Goal: Transaction & Acquisition: Purchase product/service

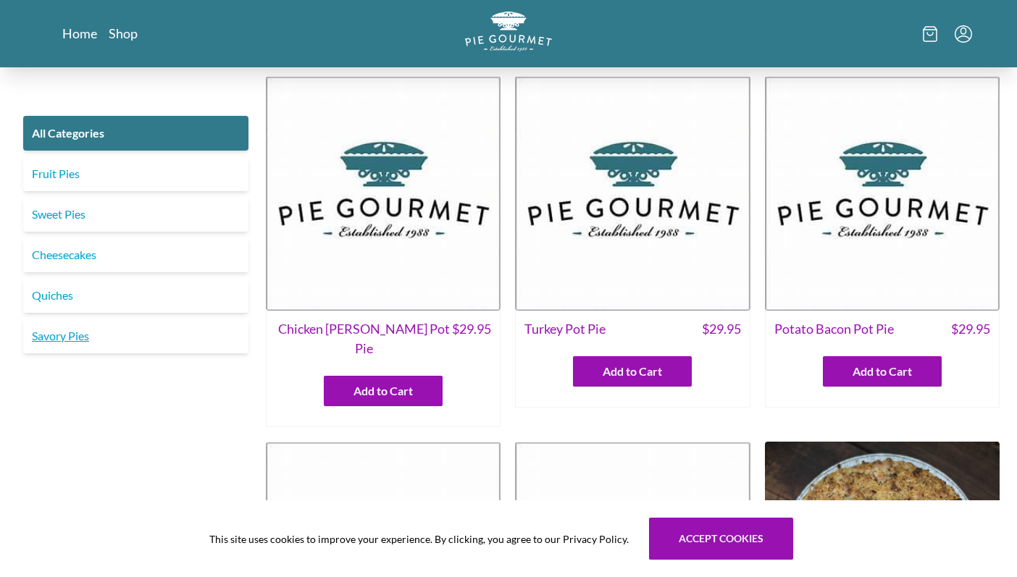
click at [83, 340] on link "Savory Pies" at bounding box center [135, 336] width 225 height 35
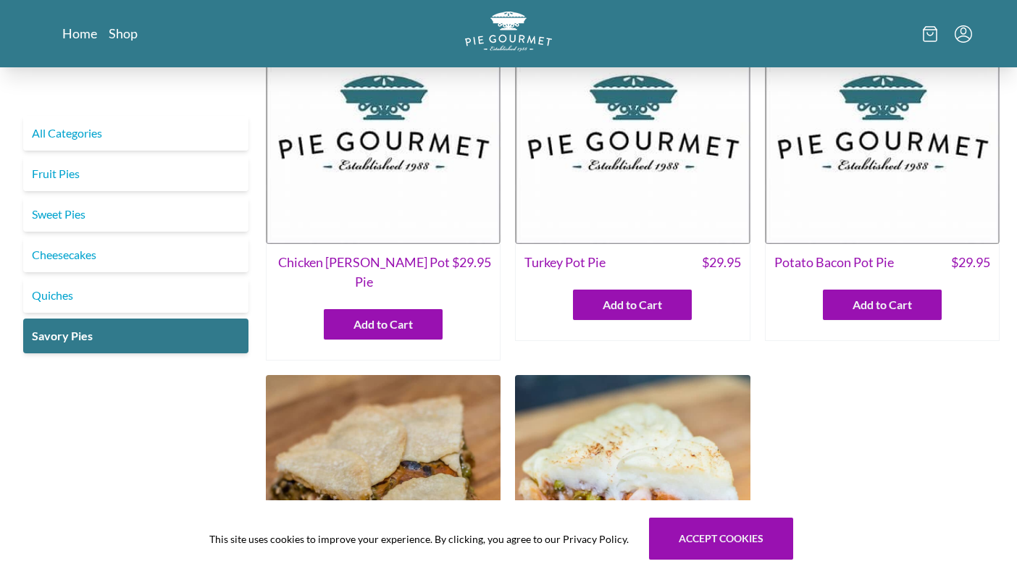
scroll to position [85, 0]
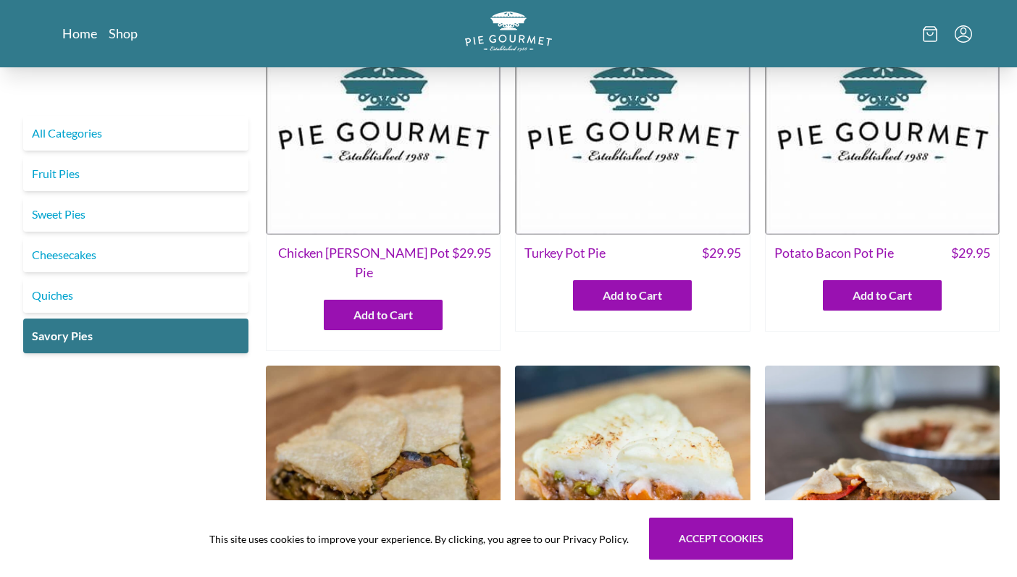
click at [859, 259] on span "Potato Bacon Pot Pie" at bounding box center [833, 253] width 119 height 20
click at [863, 143] on img at bounding box center [882, 117] width 235 height 235
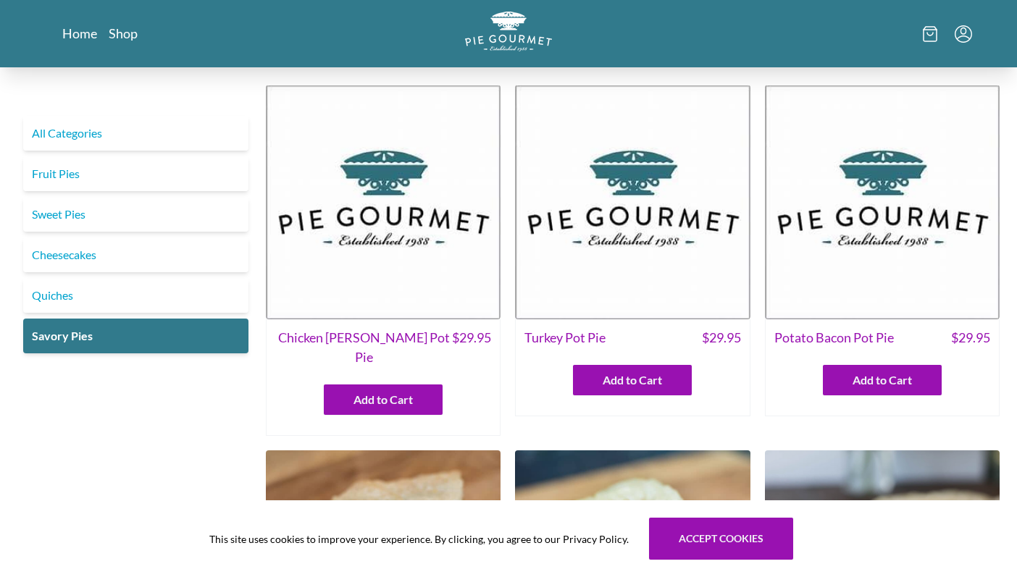
click at [856, 309] on img at bounding box center [882, 202] width 235 height 235
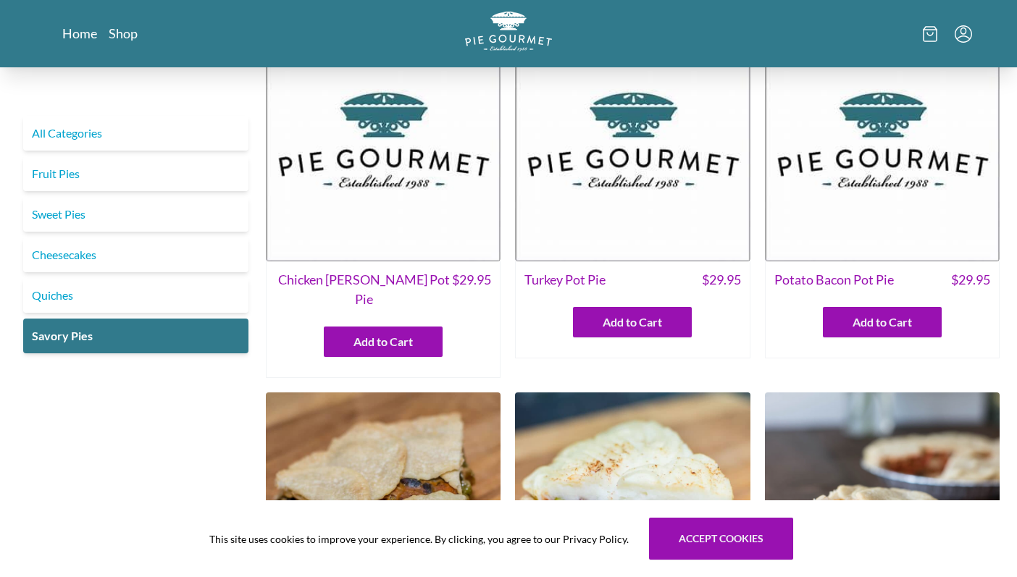
scroll to position [29, 0]
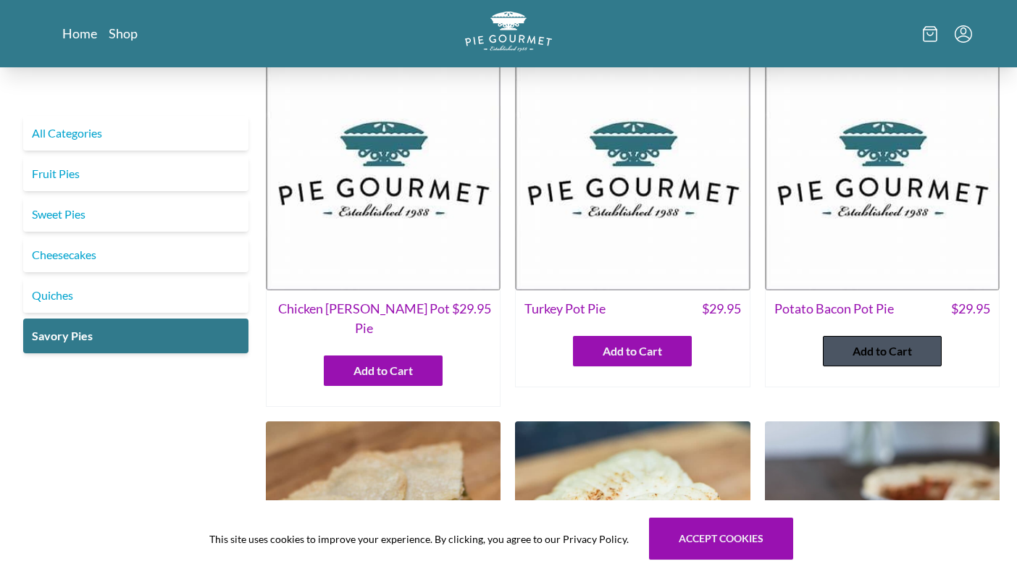
click at [876, 347] on span "Add to Cart" at bounding box center [881, 350] width 59 height 17
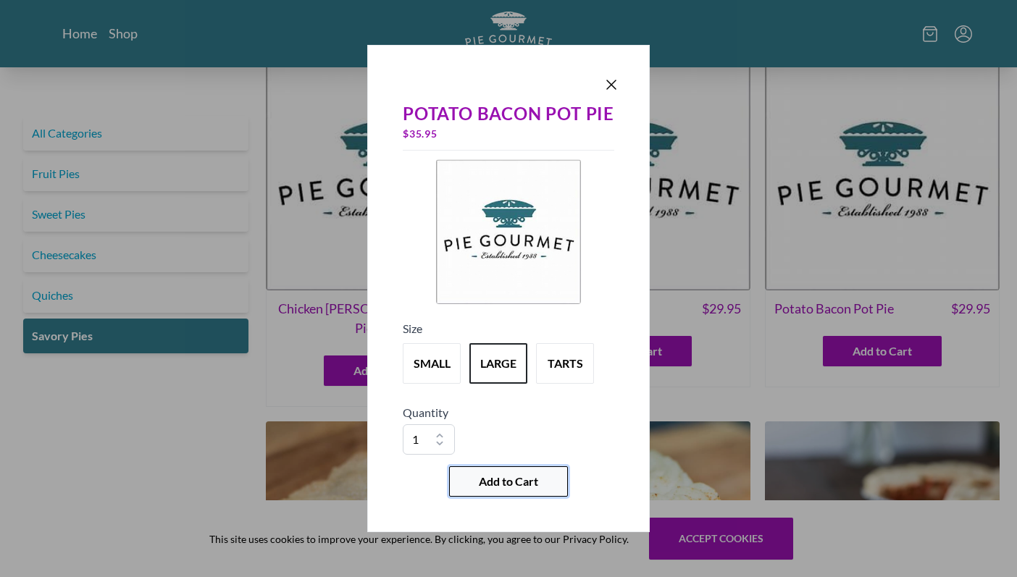
click at [525, 477] on span "Add to Cart" at bounding box center [508, 481] width 59 height 17
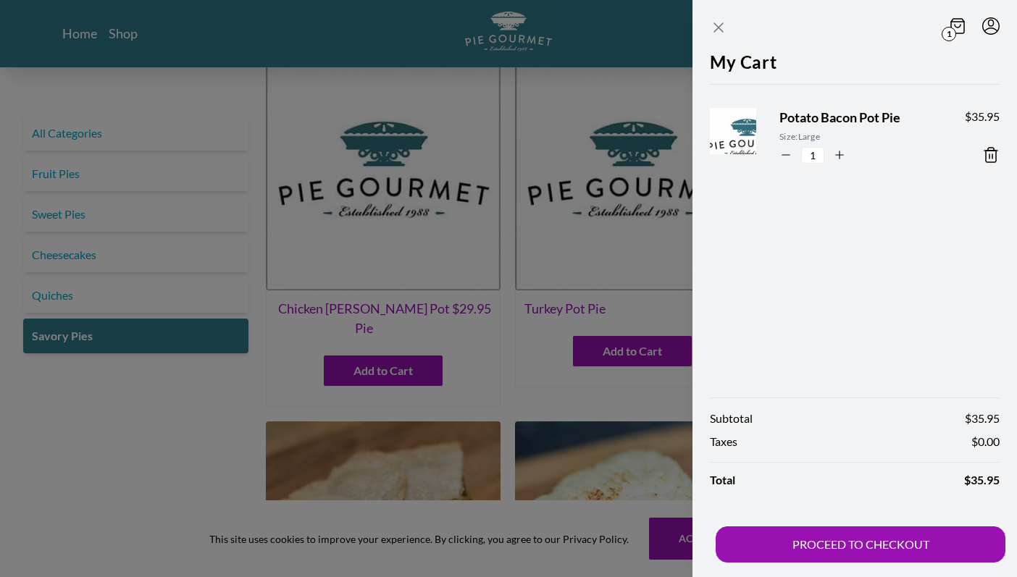
click at [718, 26] on icon "Close panel" at bounding box center [718, 27] width 9 height 9
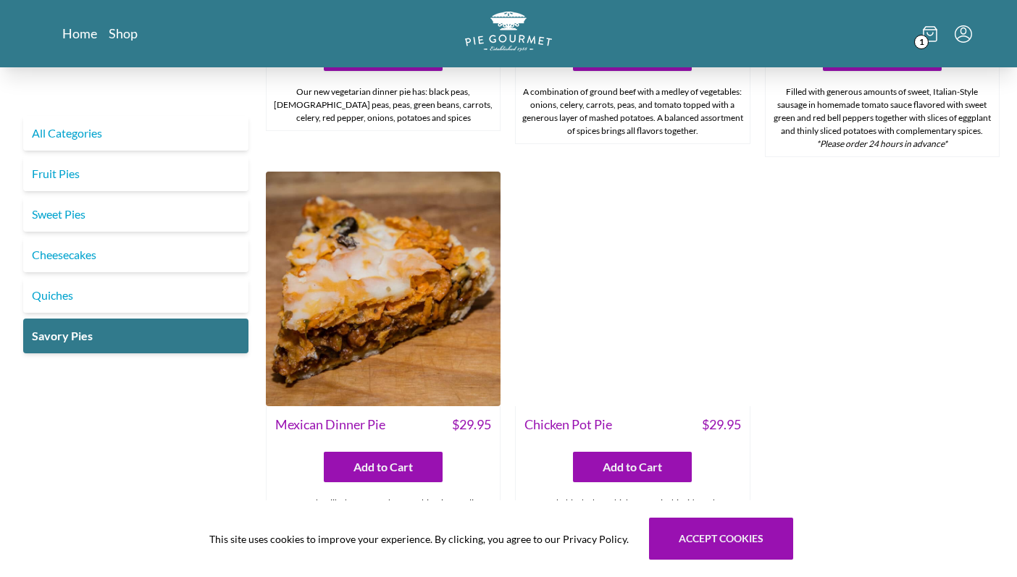
scroll to position [721, 0]
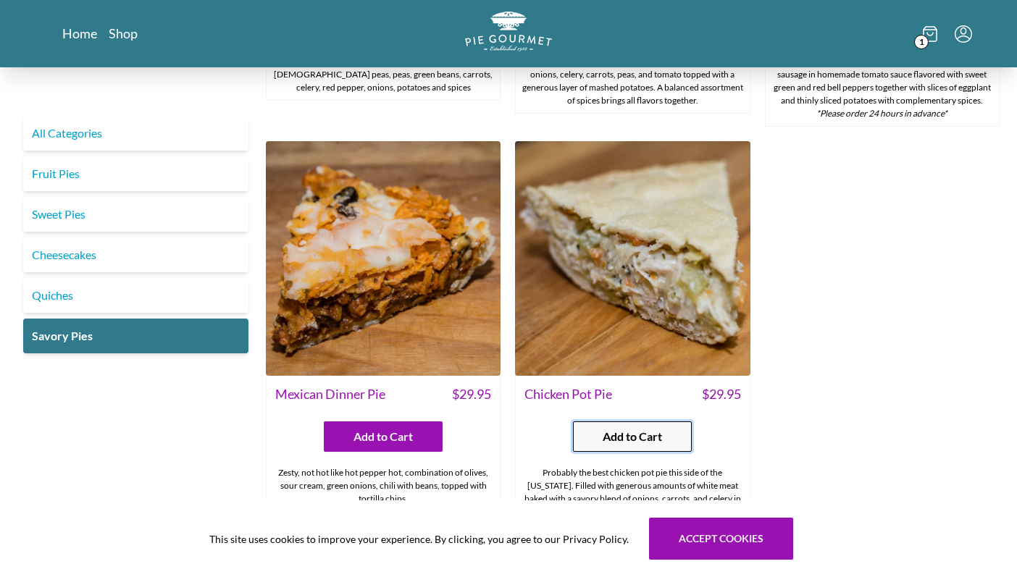
click at [618, 428] on span "Add to Cart" at bounding box center [631, 436] width 59 height 17
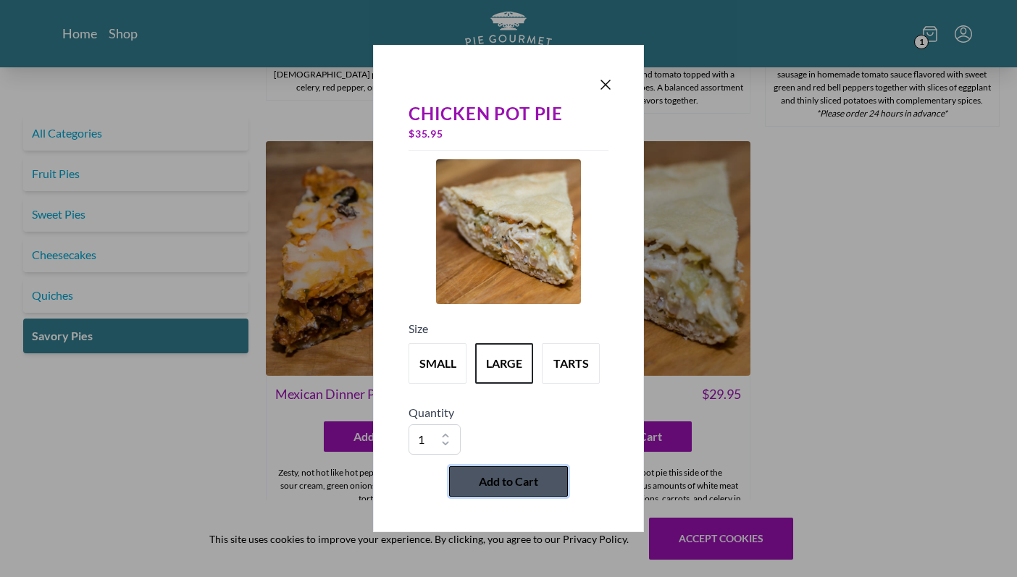
click at [500, 482] on span "Add to Cart" at bounding box center [508, 481] width 59 height 17
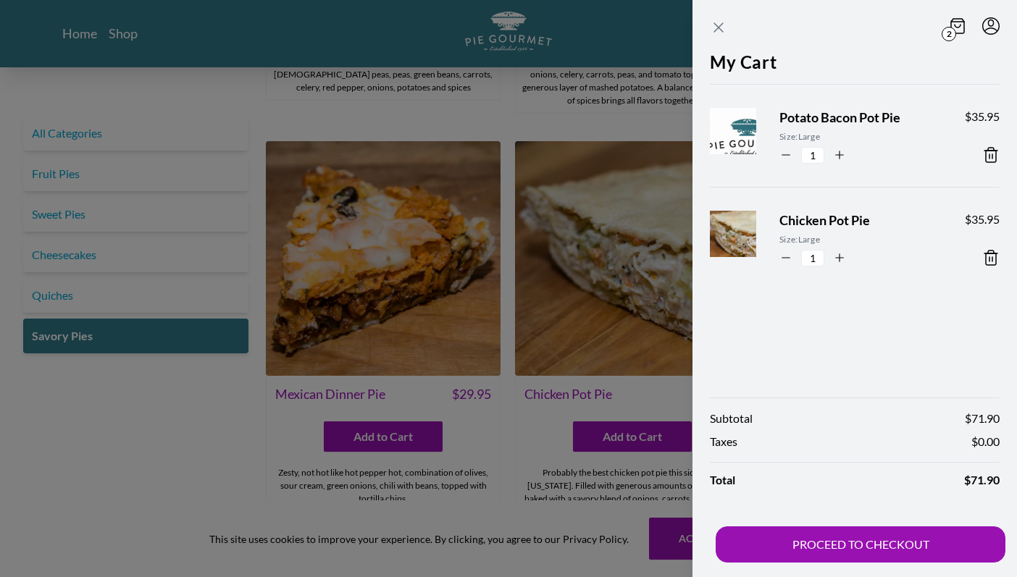
click at [723, 32] on icon "Close panel" at bounding box center [718, 27] width 17 height 17
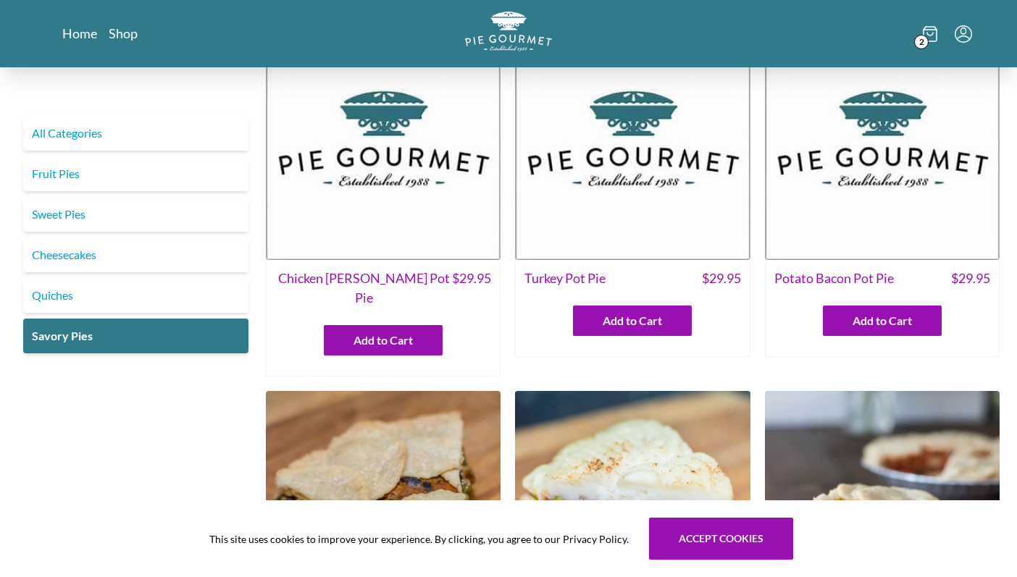
scroll to position [0, 0]
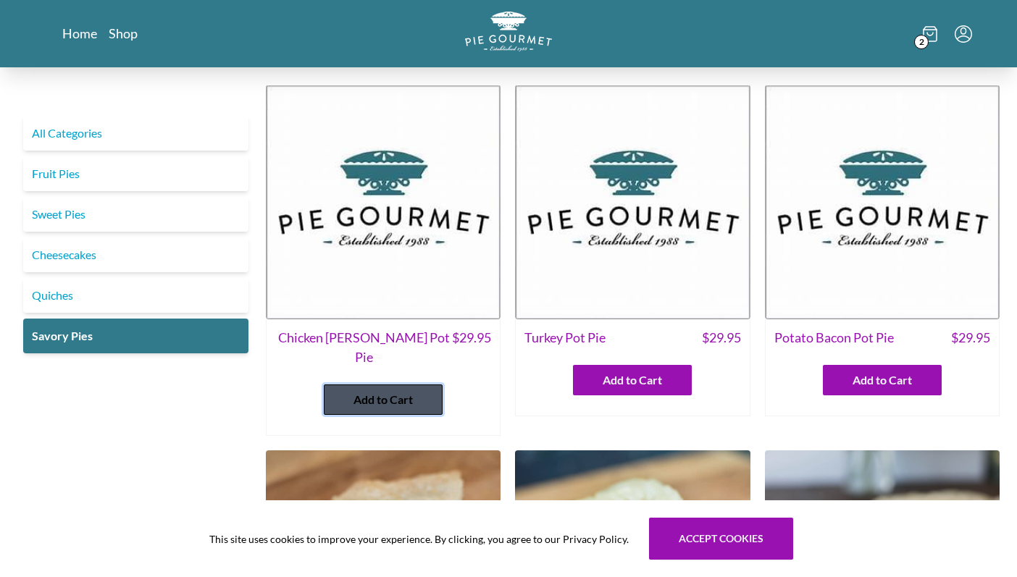
click at [368, 391] on span "Add to Cart" at bounding box center [382, 399] width 59 height 17
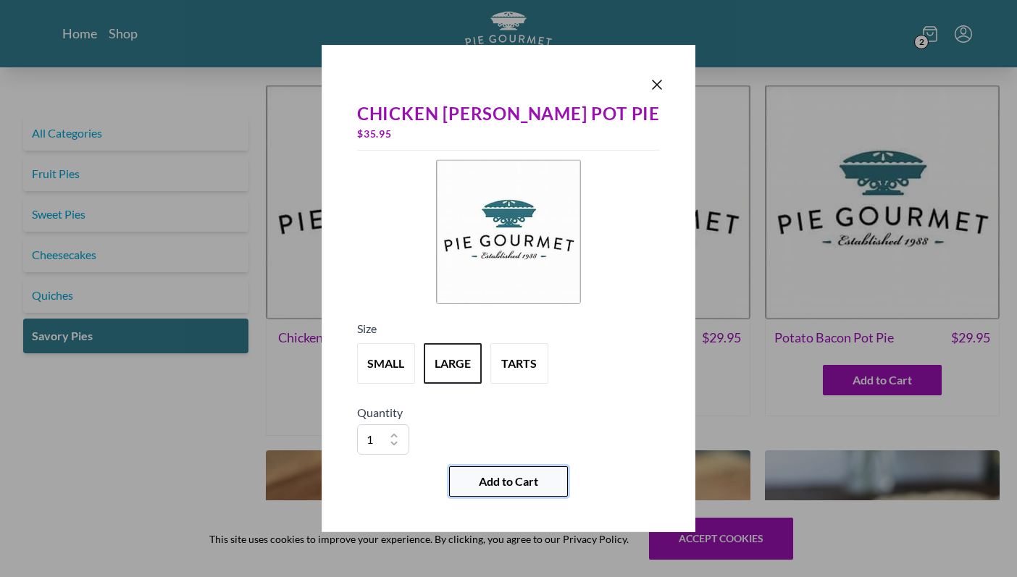
click at [529, 475] on span "Add to Cart" at bounding box center [508, 481] width 59 height 17
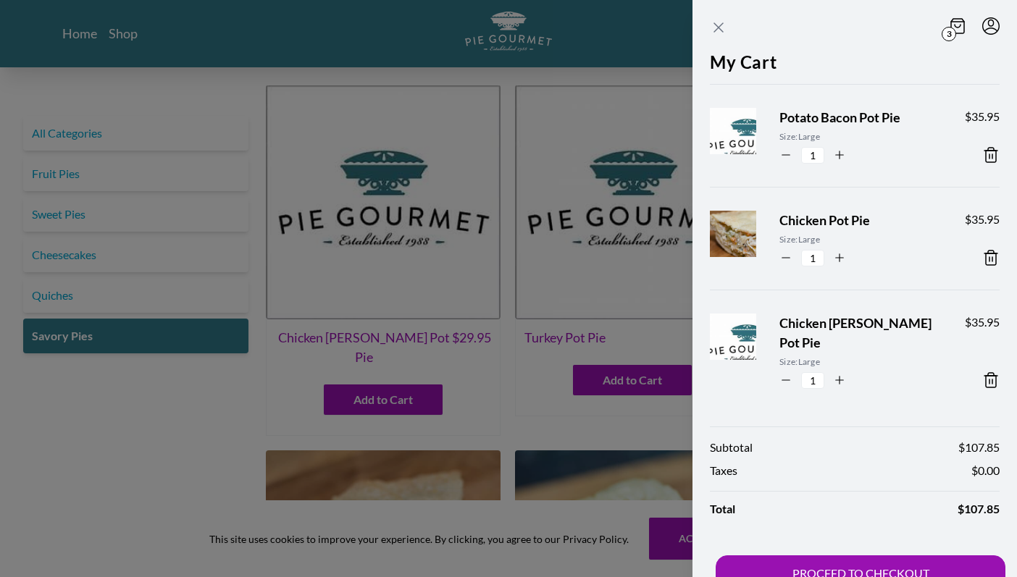
click at [712, 27] on icon "Close panel" at bounding box center [718, 27] width 17 height 17
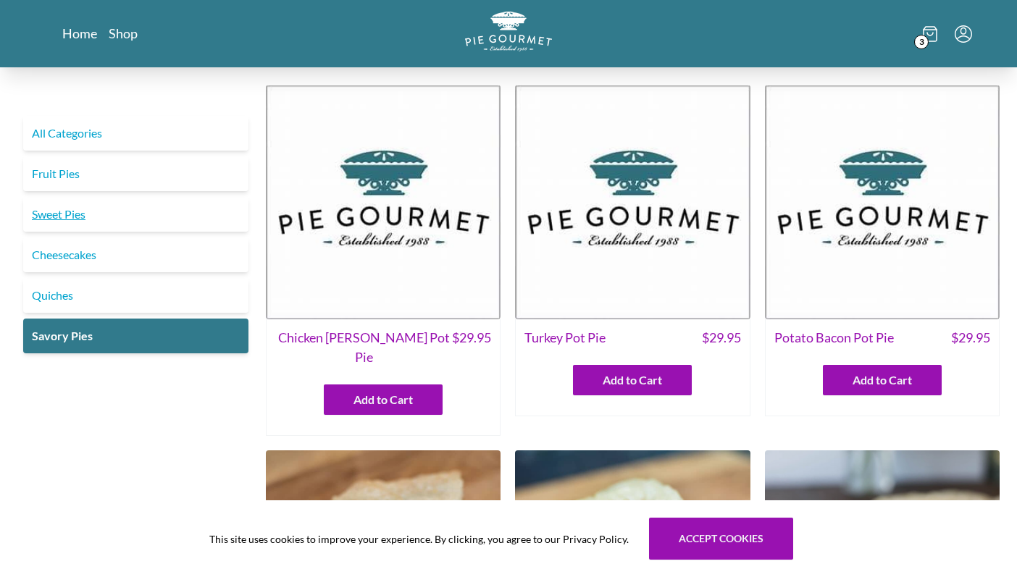
click at [82, 207] on link "Sweet Pies" at bounding box center [135, 214] width 225 height 35
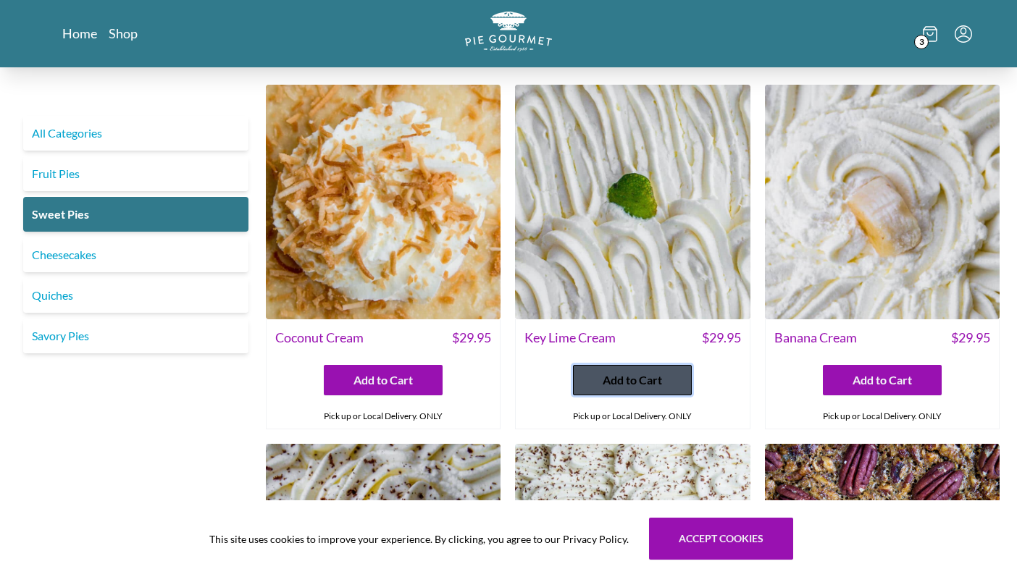
click at [607, 387] on span "Add to Cart" at bounding box center [631, 379] width 59 height 17
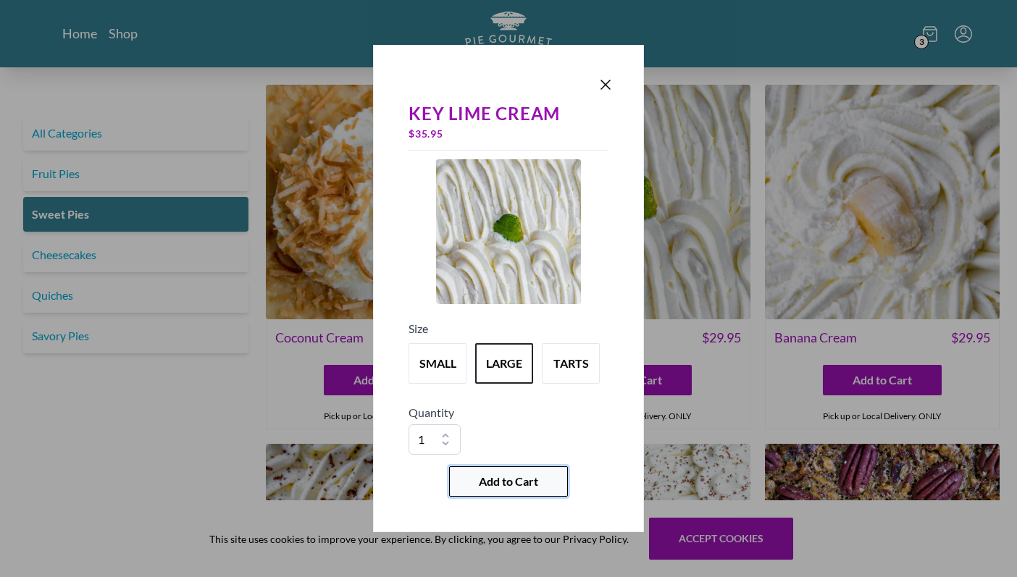
click at [508, 479] on span "Add to Cart" at bounding box center [508, 481] width 59 height 17
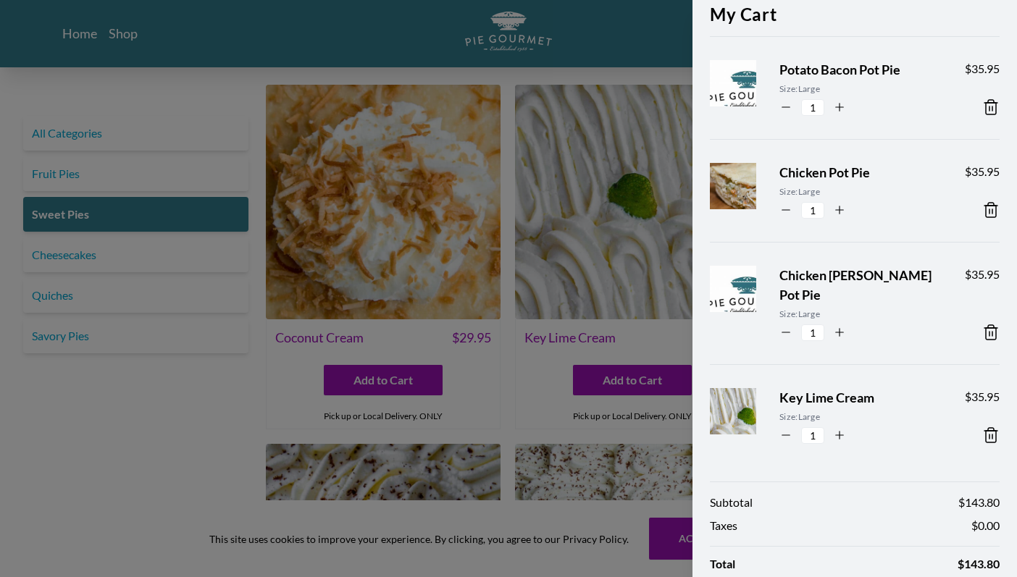
scroll to position [112, 0]
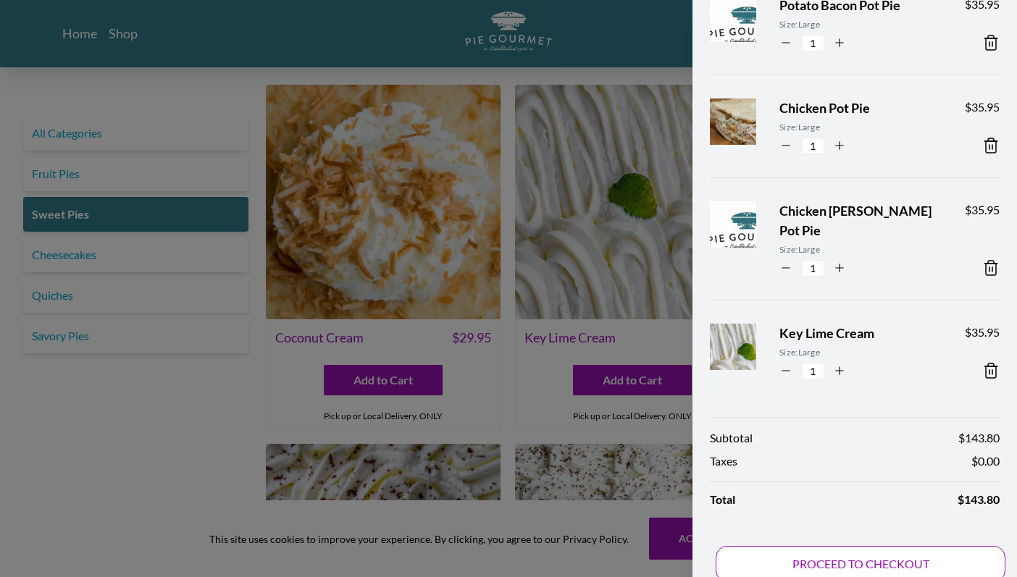
click at [802, 546] on button "PROCEED TO CHECKOUT" at bounding box center [860, 564] width 290 height 36
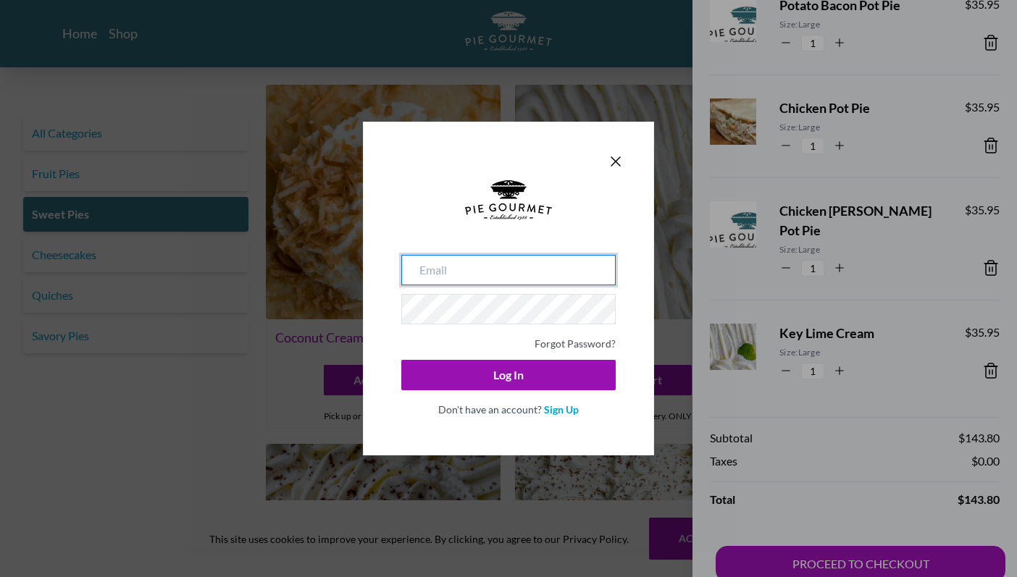
click at [514, 268] on input "email" at bounding box center [508, 270] width 214 height 30
click at [554, 411] on link "Sign Up" at bounding box center [561, 409] width 35 height 12
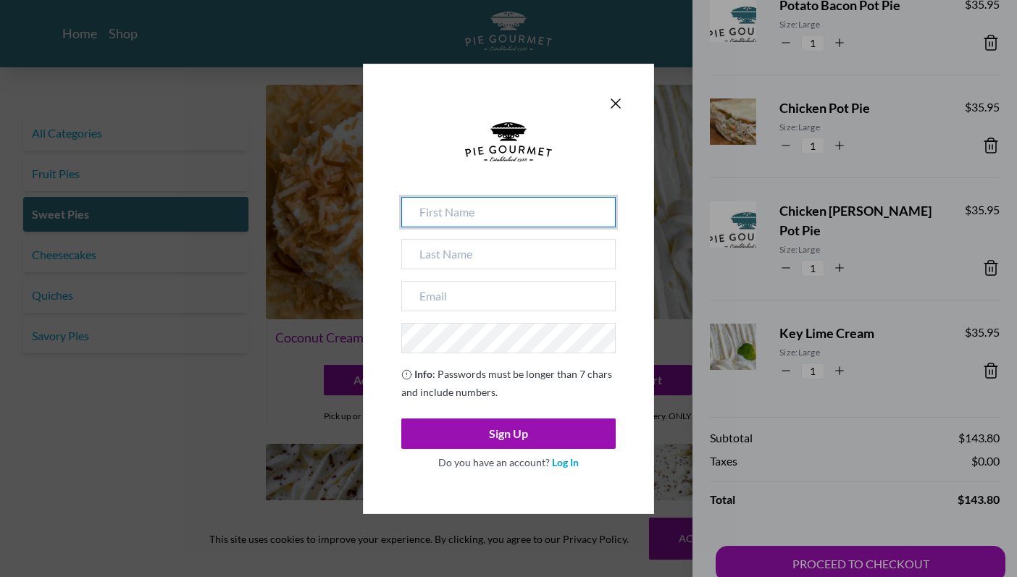
click at [476, 203] on input at bounding box center [508, 212] width 214 height 30
type input "[PERSON_NAME]"
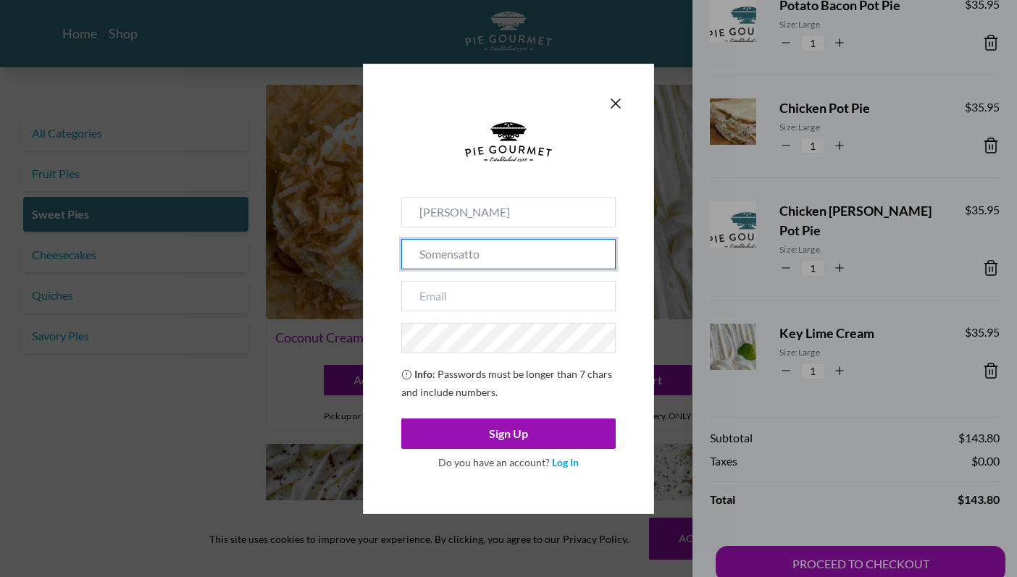
type input "Somensatto"
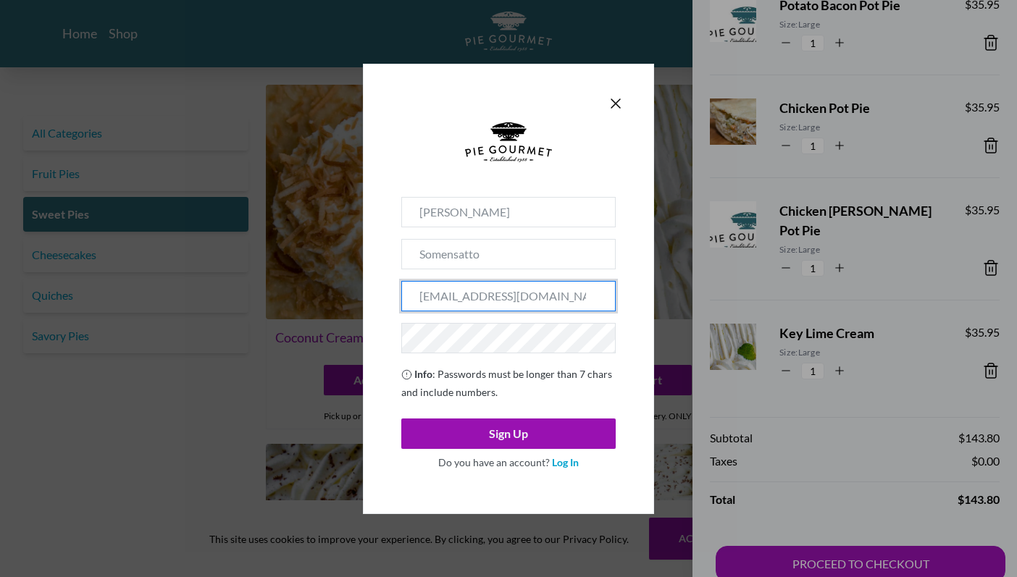
type input "[EMAIL_ADDRESS][DOMAIN_NAME]"
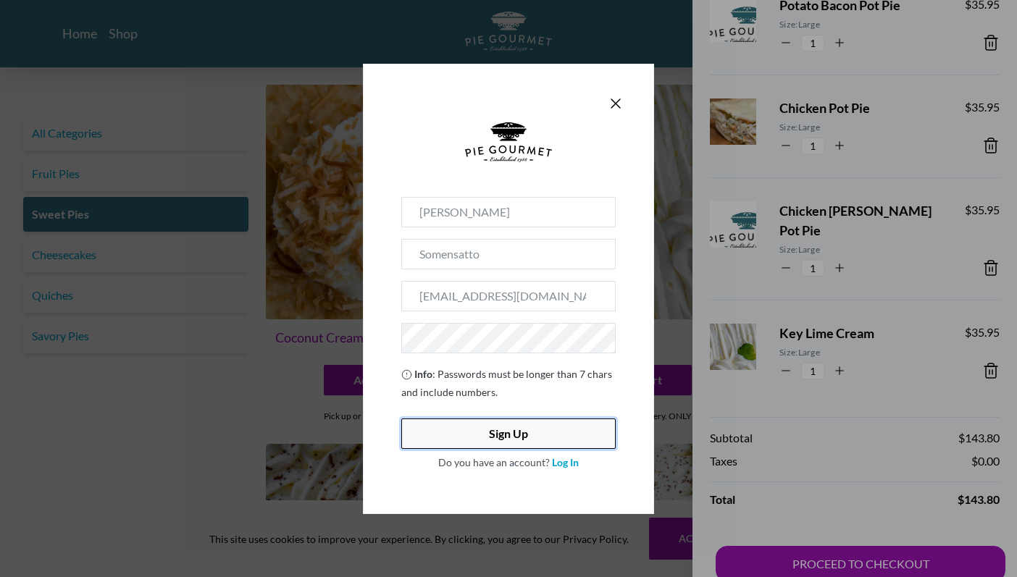
click at [527, 442] on button "Sign Up" at bounding box center [508, 434] width 214 height 30
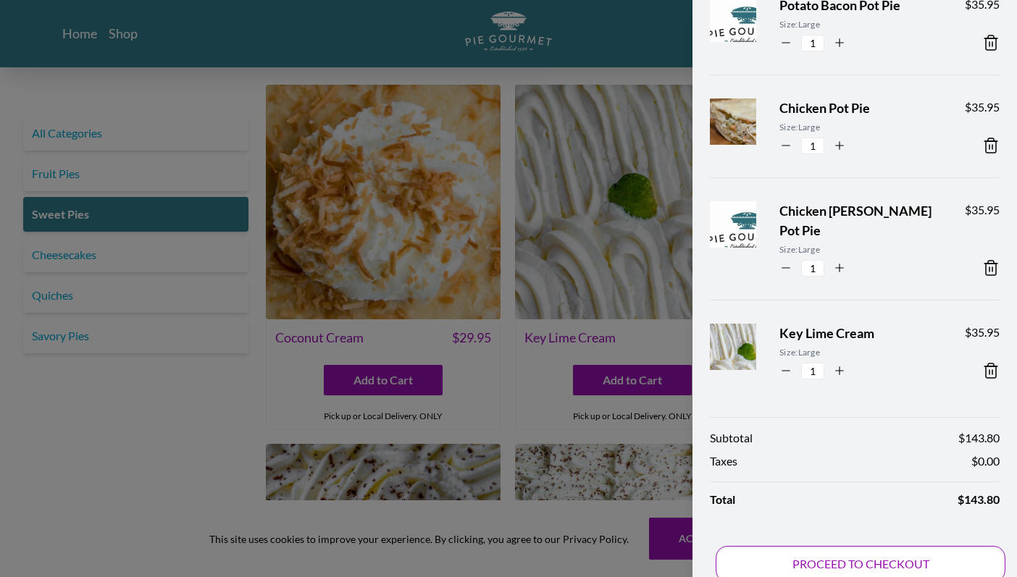
click at [840, 548] on button "PROCEED TO CHECKOUT" at bounding box center [860, 564] width 290 height 36
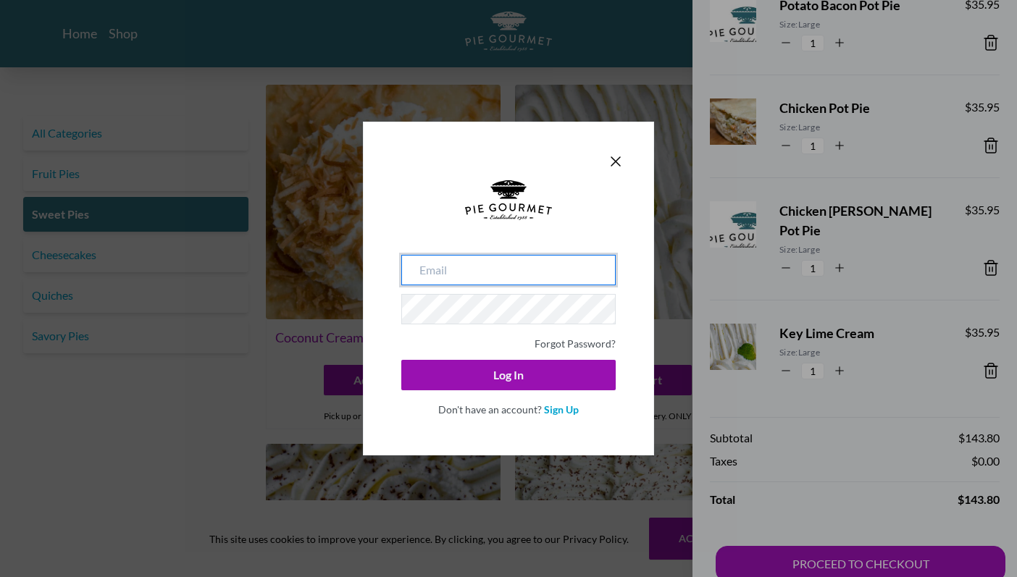
click at [468, 257] on input "email" at bounding box center [508, 270] width 214 height 30
type input "[EMAIL_ADDRESS][DOMAIN_NAME]"
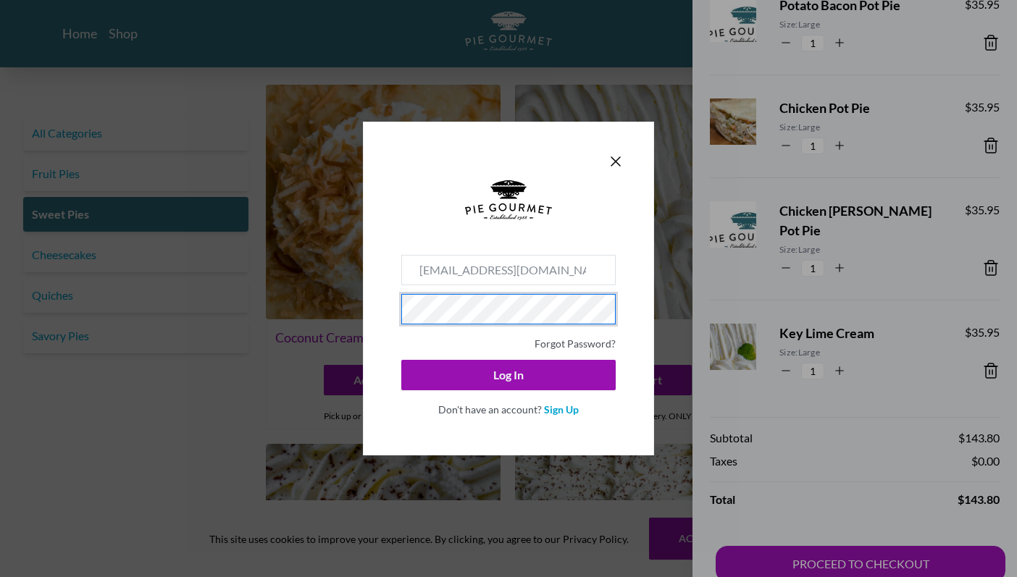
click at [401, 360] on button "Log In" at bounding box center [508, 375] width 214 height 30
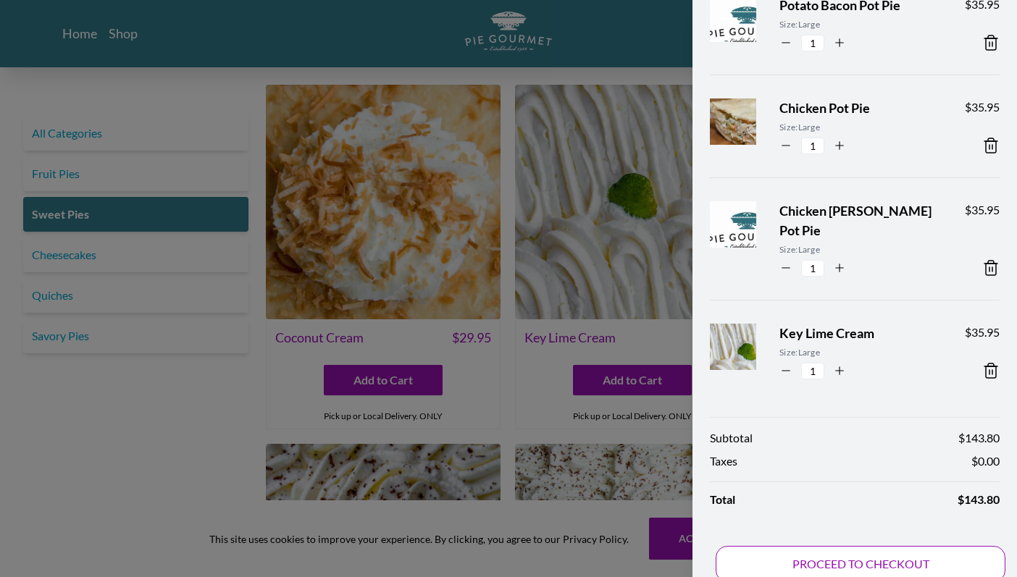
click at [873, 550] on button "PROCEED TO CHECKOUT" at bounding box center [860, 564] width 290 height 36
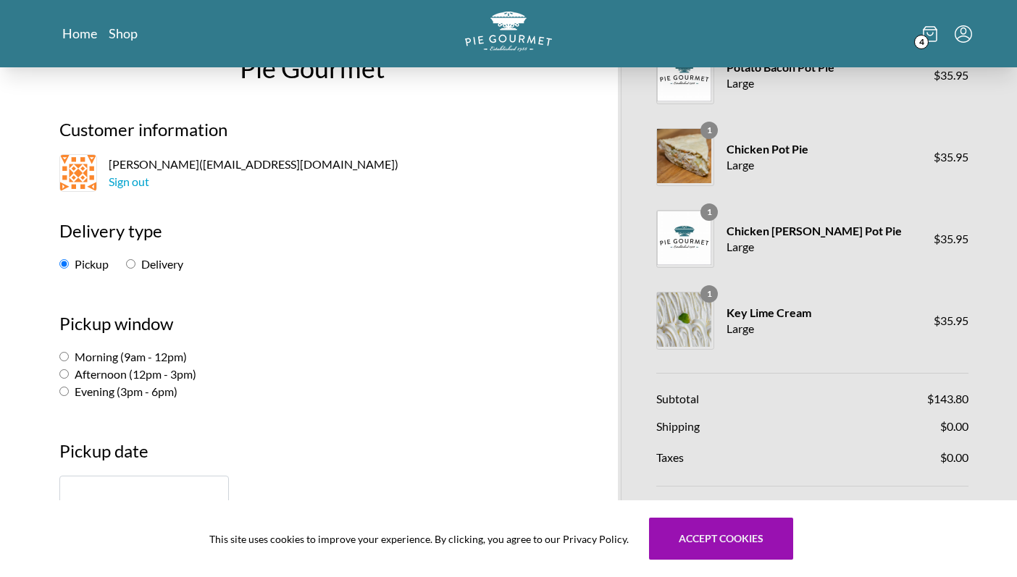
scroll to position [52, 0]
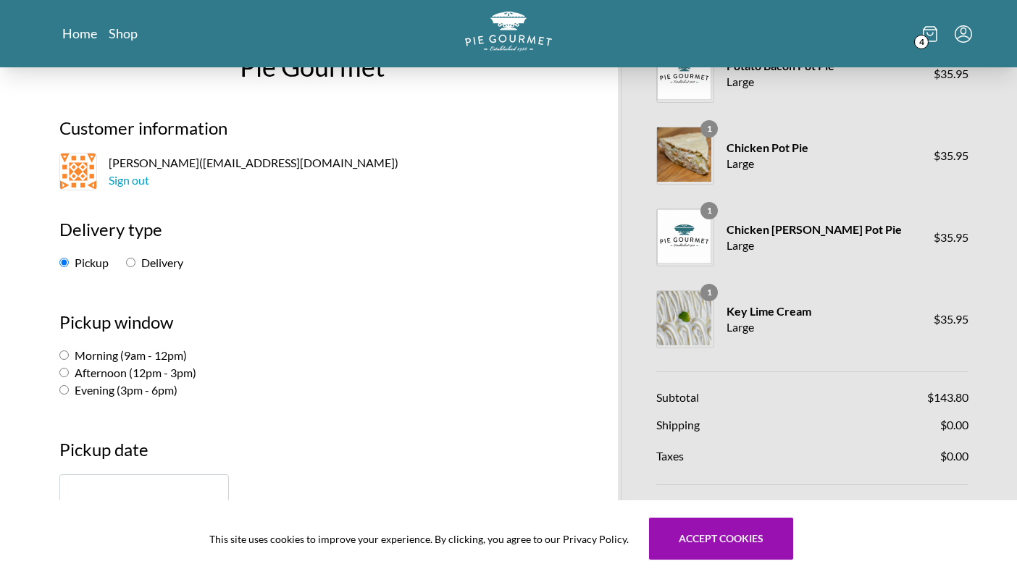
click at [60, 390] on input "Evening (3pm - 6pm)" at bounding box center [63, 389] width 9 height 9
radio input "true"
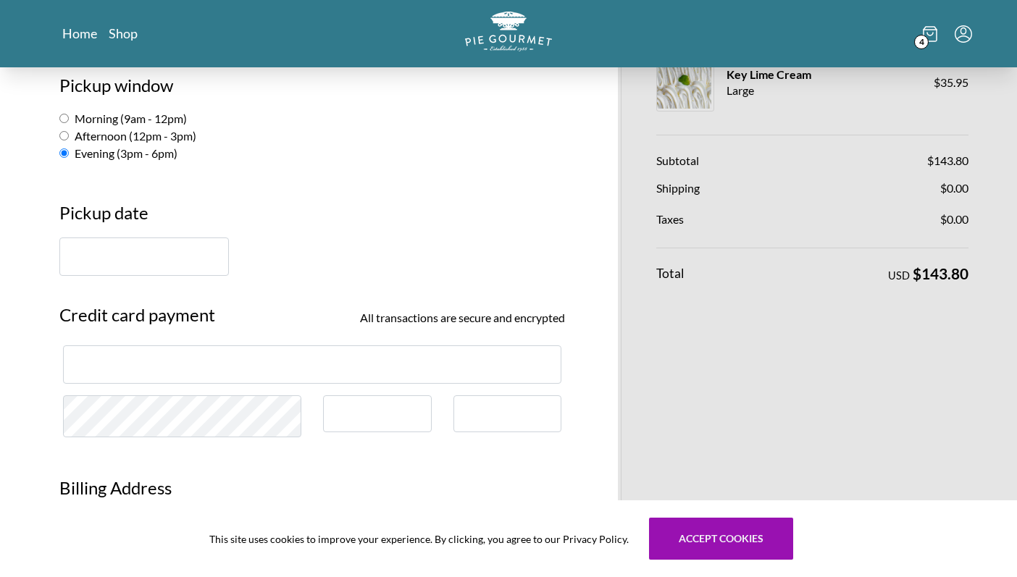
scroll to position [303, 0]
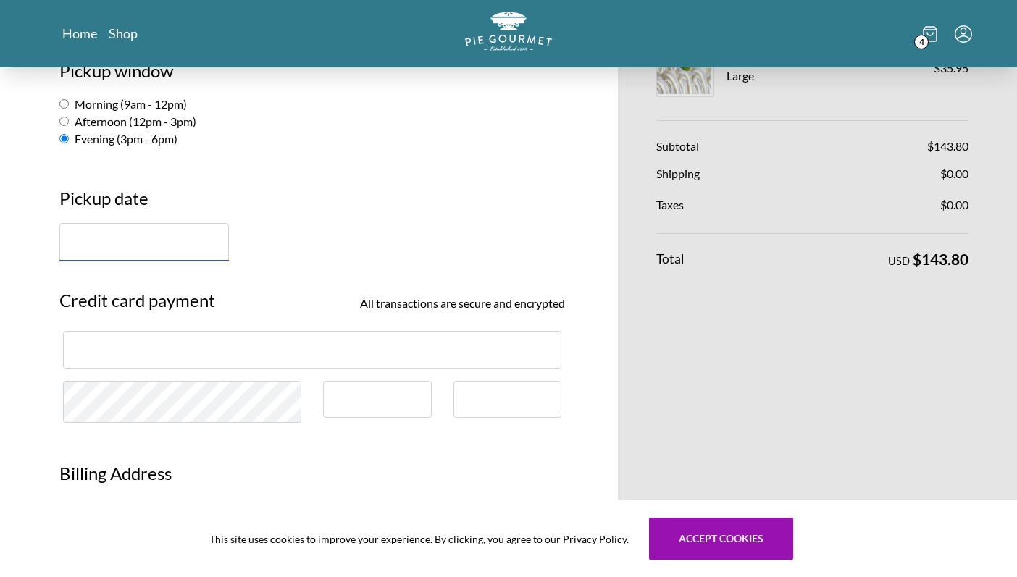
click at [135, 245] on input "text" at bounding box center [143, 242] width 169 height 38
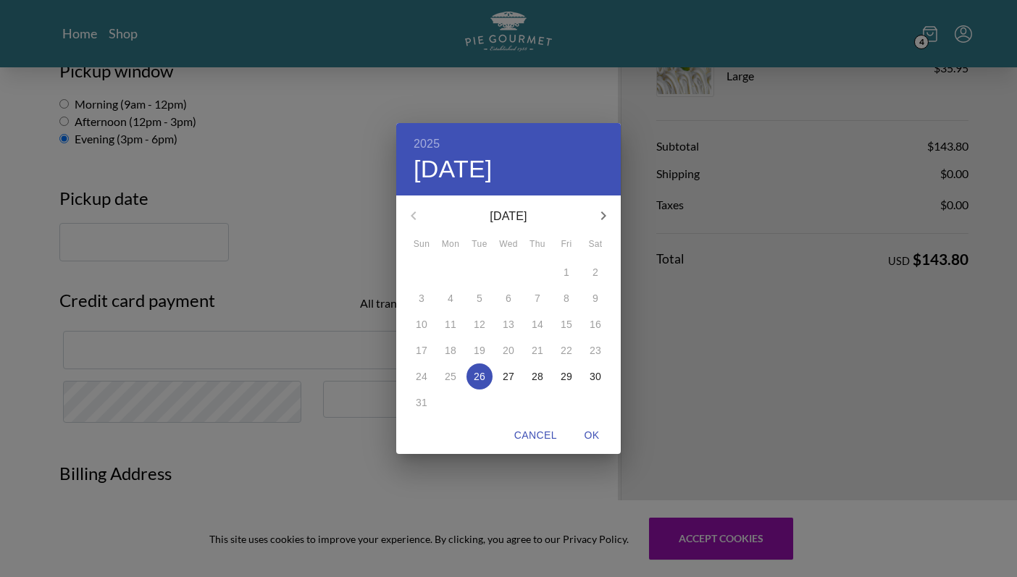
click at [599, 434] on span "OK" at bounding box center [591, 435] width 35 height 18
type input "[DATE]"
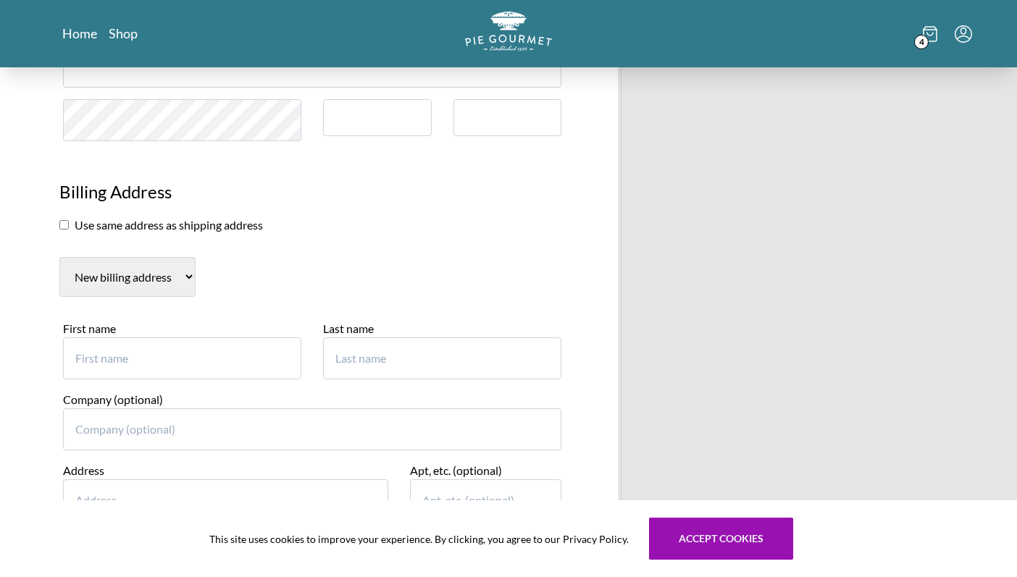
scroll to position [597, 0]
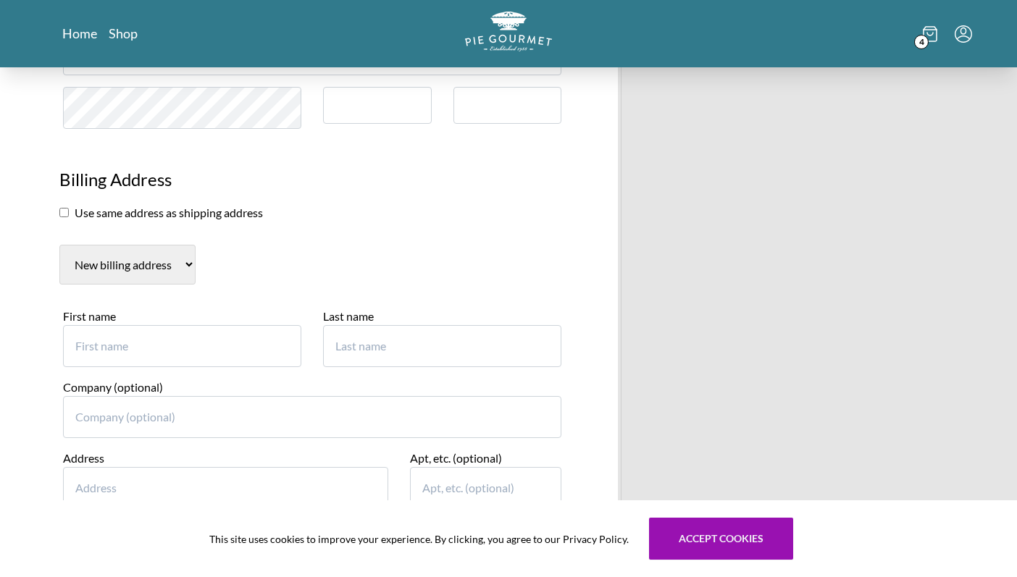
click at [133, 352] on input "First name" at bounding box center [182, 346] width 238 height 42
type input "1"
type input "[PERSON_NAME]"
type input "Somensatto"
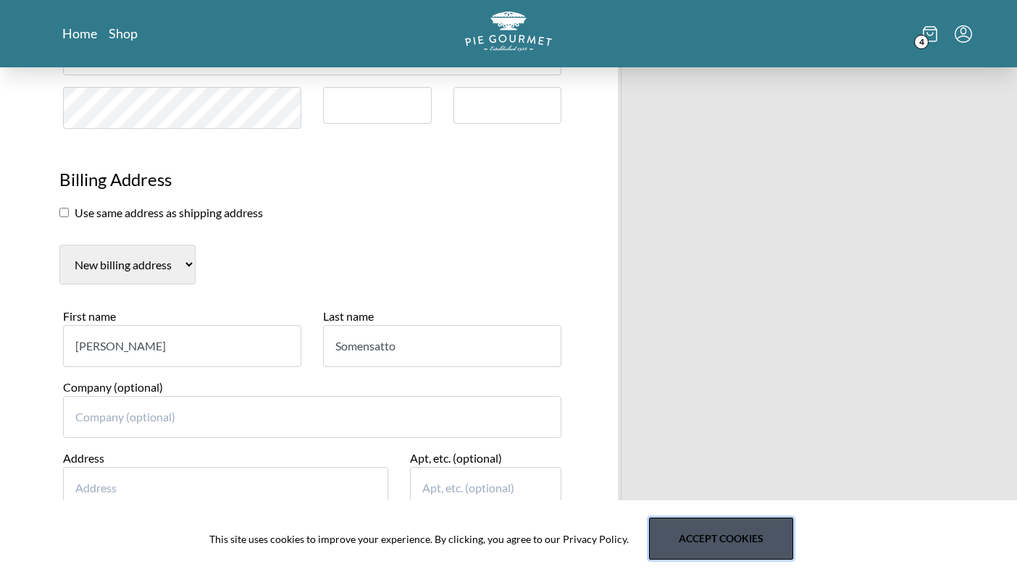
click at [669, 533] on button "Accept cookies" at bounding box center [721, 539] width 144 height 42
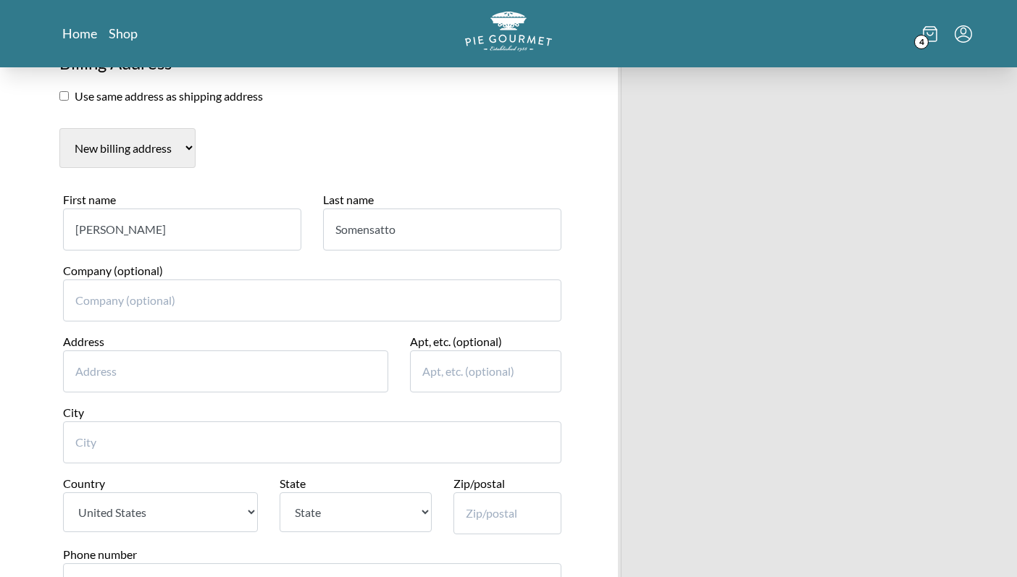
scroll to position [752, 0]
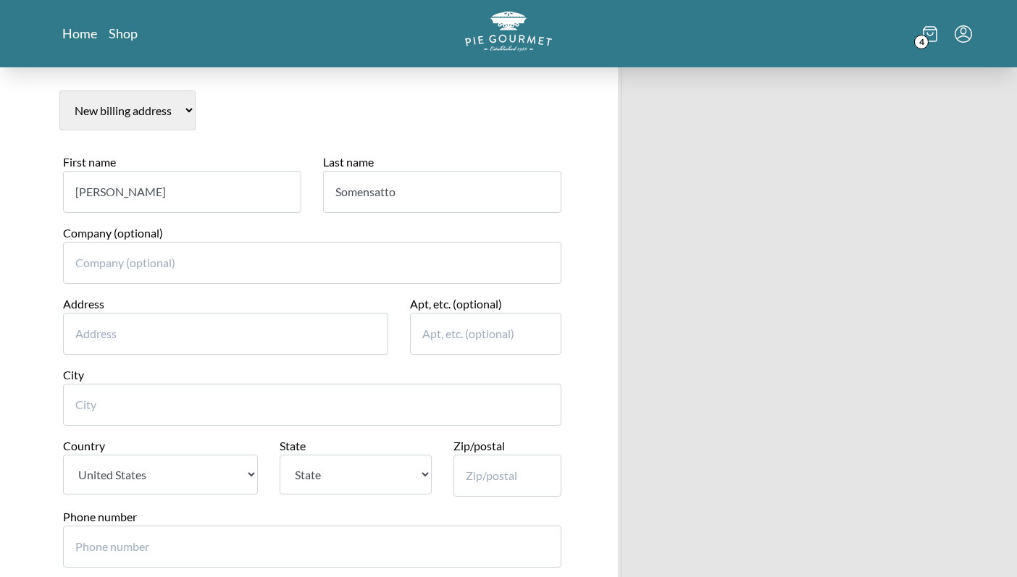
click at [176, 324] on input "Address" at bounding box center [225, 334] width 325 height 42
type input "[STREET_ADDRESS]"
type input "[GEOGRAPHIC_DATA]"
click at [326, 457] on select "State [US_STATE] [US_STATE] [US_STATE] [US_STATE] [US_STATE] [US_STATE] [US_STA…" at bounding box center [354, 475] width 151 height 40
select select "VA"
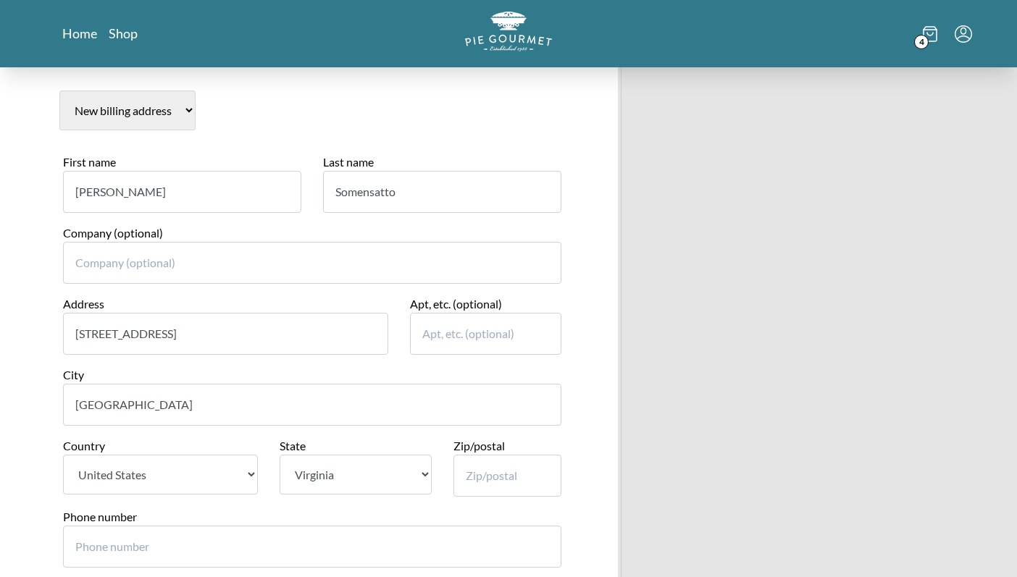
click at [279, 455] on select "State [US_STATE] [US_STATE] [US_STATE] [US_STATE] [US_STATE] [US_STATE] [US_STA…" at bounding box center [354, 475] width 151 height 40
click at [497, 478] on input "Zip/postal" at bounding box center [507, 476] width 109 height 42
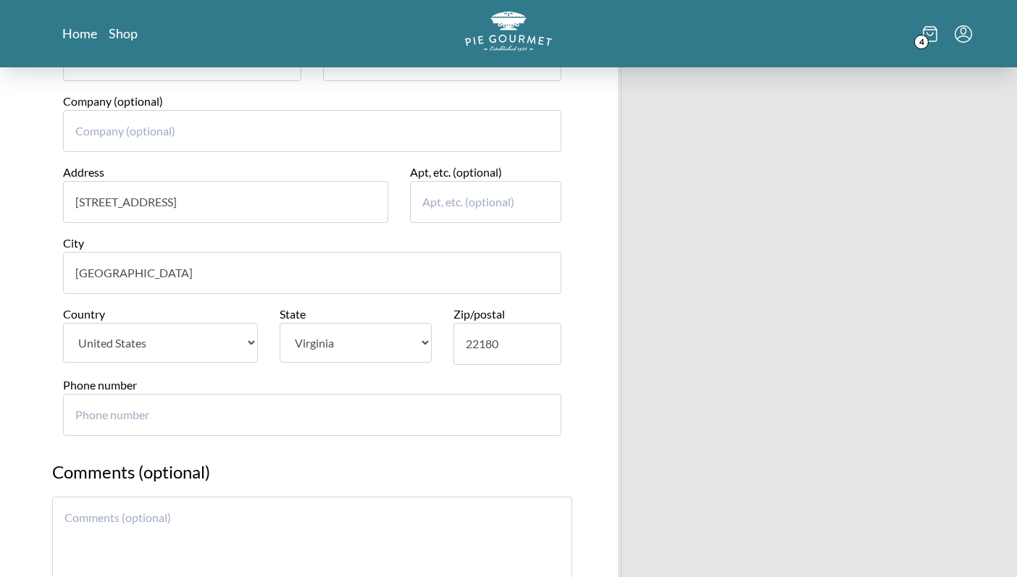
scroll to position [999, 0]
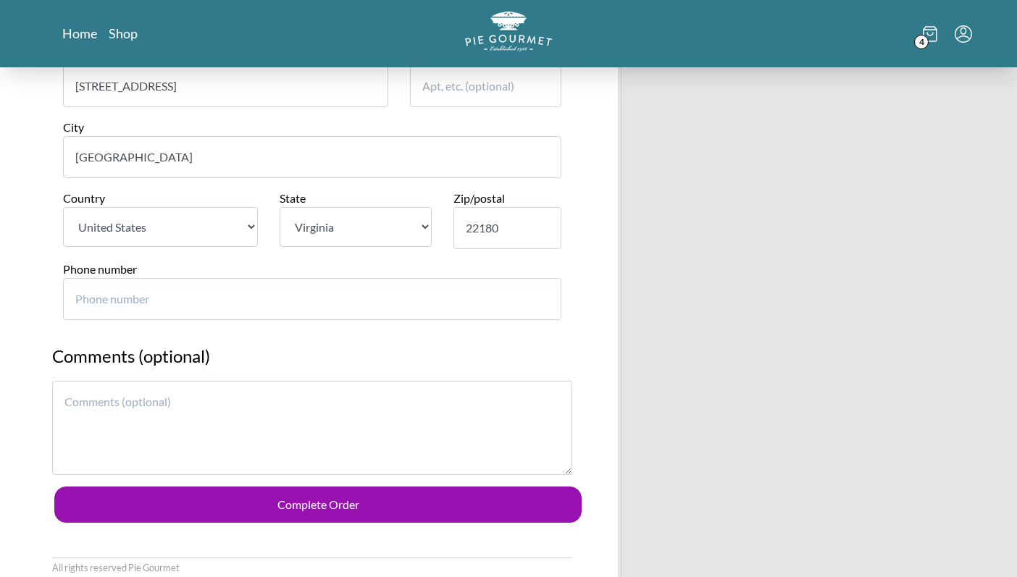
type input "22180"
click at [254, 314] on input "Phone number" at bounding box center [312, 299] width 498 height 42
type input "571"
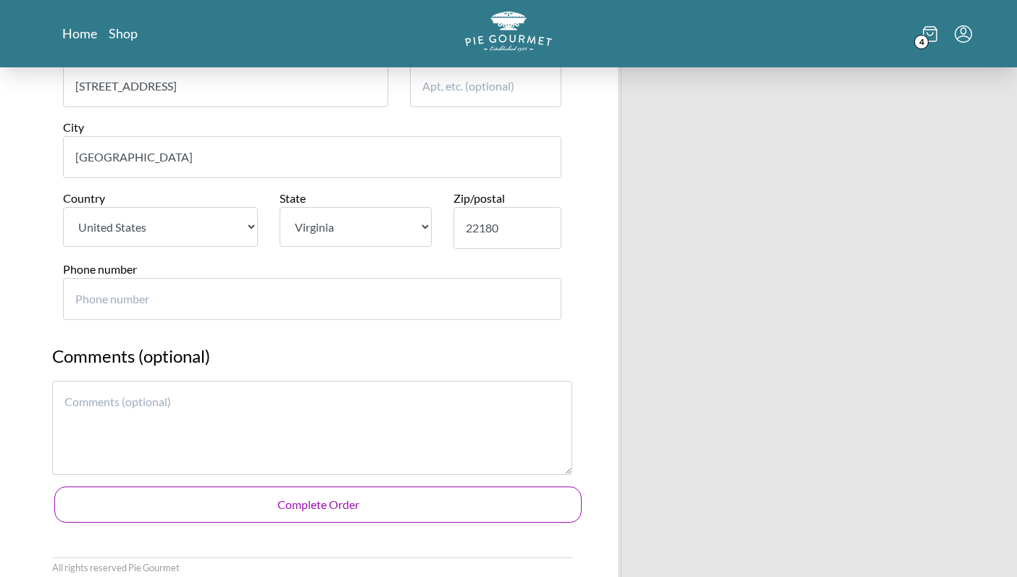
click at [295, 505] on button "Complete Order" at bounding box center [317, 505] width 527 height 36
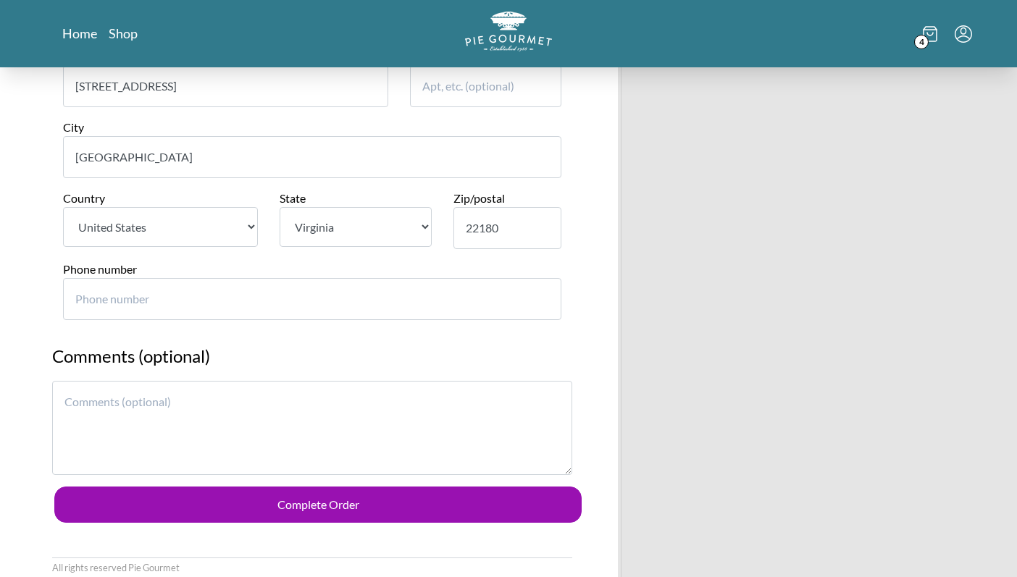
drag, startPoint x: 237, startPoint y: 304, endPoint x: 17, endPoint y: 316, distance: 220.4
click at [545, 296] on input "1" at bounding box center [312, 299] width 498 height 42
click at [543, 295] on input "2" at bounding box center [312, 299] width 498 height 42
click at [542, 308] on input "2" at bounding box center [312, 299] width 498 height 42
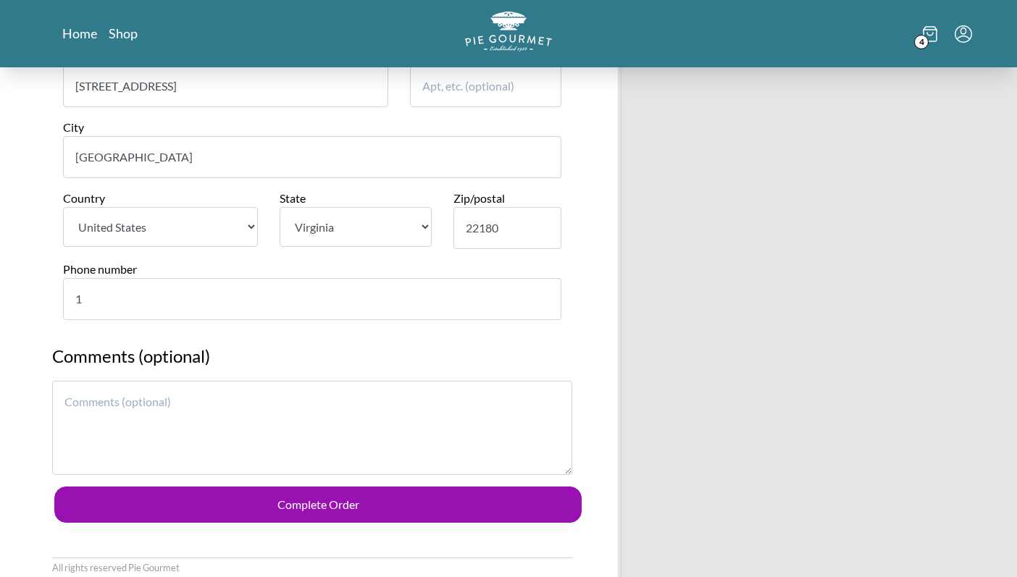
click at [542, 305] on input "1" at bounding box center [312, 299] width 498 height 42
type input "0"
click at [542, 305] on input "0" at bounding box center [312, 299] width 498 height 42
type input "5713346094"
click at [483, 486] on div "Comments (optional)" at bounding box center [312, 414] width 542 height 143
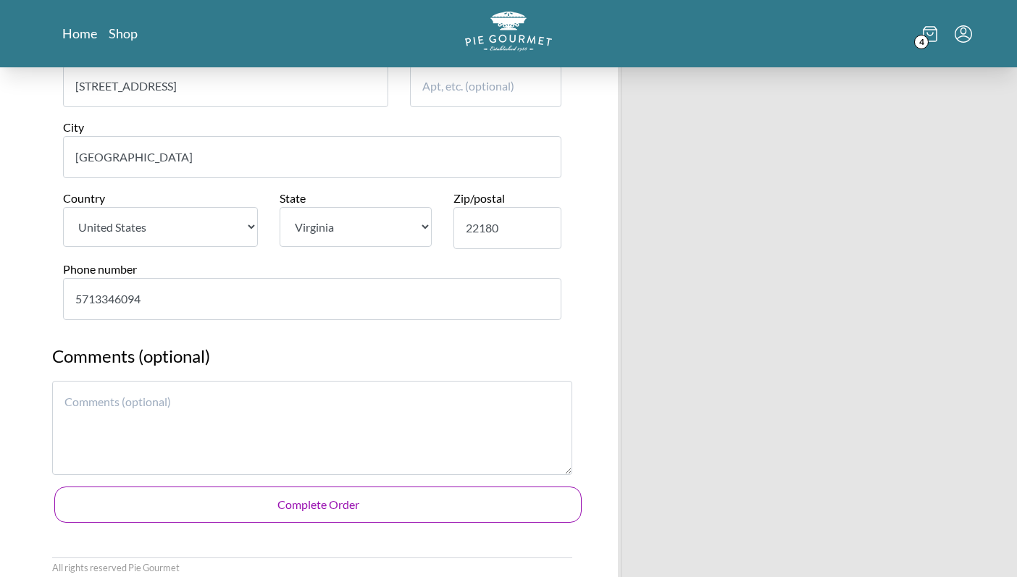
click at [483, 496] on button "Complete Order" at bounding box center [317, 505] width 527 height 36
